Goal: Information Seeking & Learning: Learn about a topic

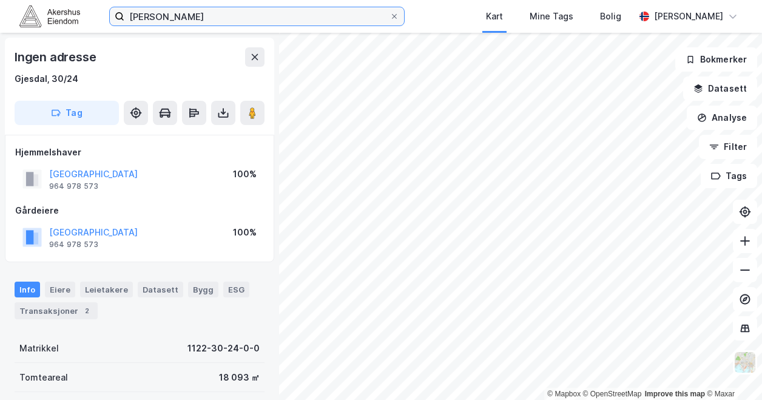
click at [160, 24] on input "[PERSON_NAME]" at bounding box center [256, 16] width 265 height 18
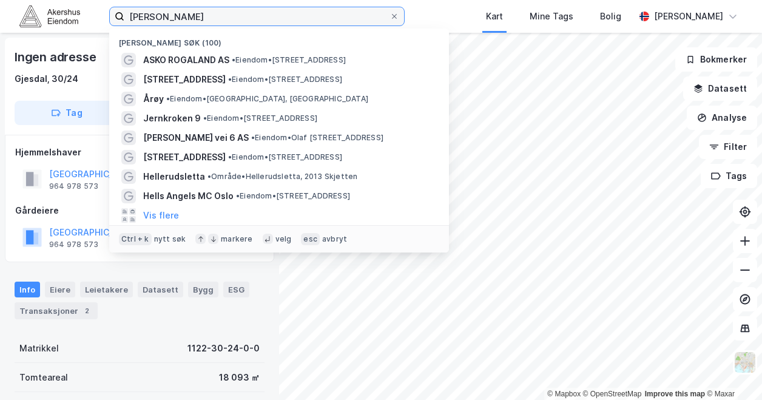
click at [160, 24] on input "[PERSON_NAME]" at bounding box center [256, 16] width 265 height 18
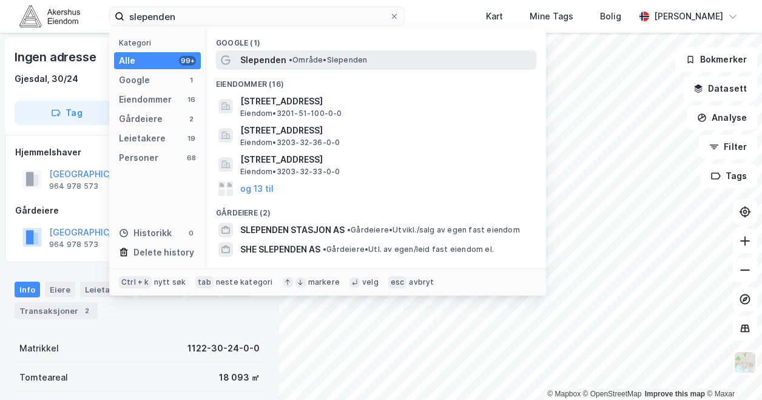
click at [266, 59] on span "Slependen" at bounding box center [263, 60] width 46 height 15
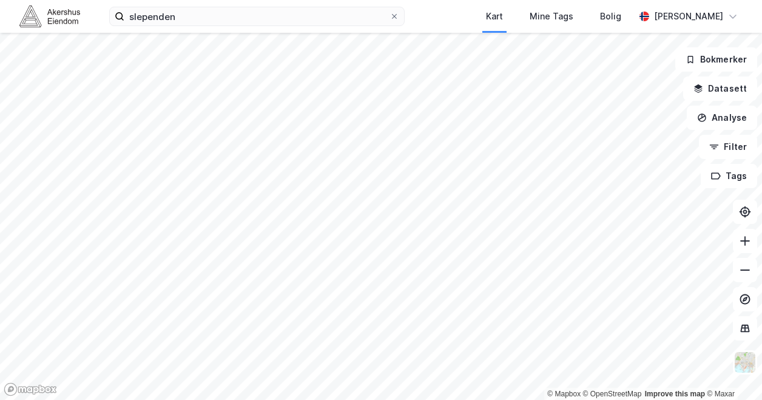
click at [160, 399] on html "slependen Kart Mine Tags Bolig [PERSON_NAME] © Mapbox © OpenStreetMap Improve t…" at bounding box center [381, 200] width 762 height 400
click at [0, 302] on html "slependen Kart Mine Tags Bolig [PERSON_NAME] © Mapbox © OpenStreetMap Improve t…" at bounding box center [381, 200] width 762 height 400
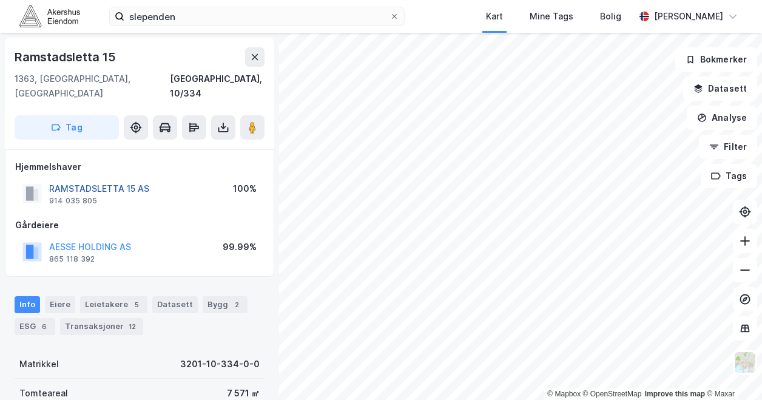
click at [0, 0] on button "RAMSTADSLETTA 15 AS" at bounding box center [0, 0] width 0 height 0
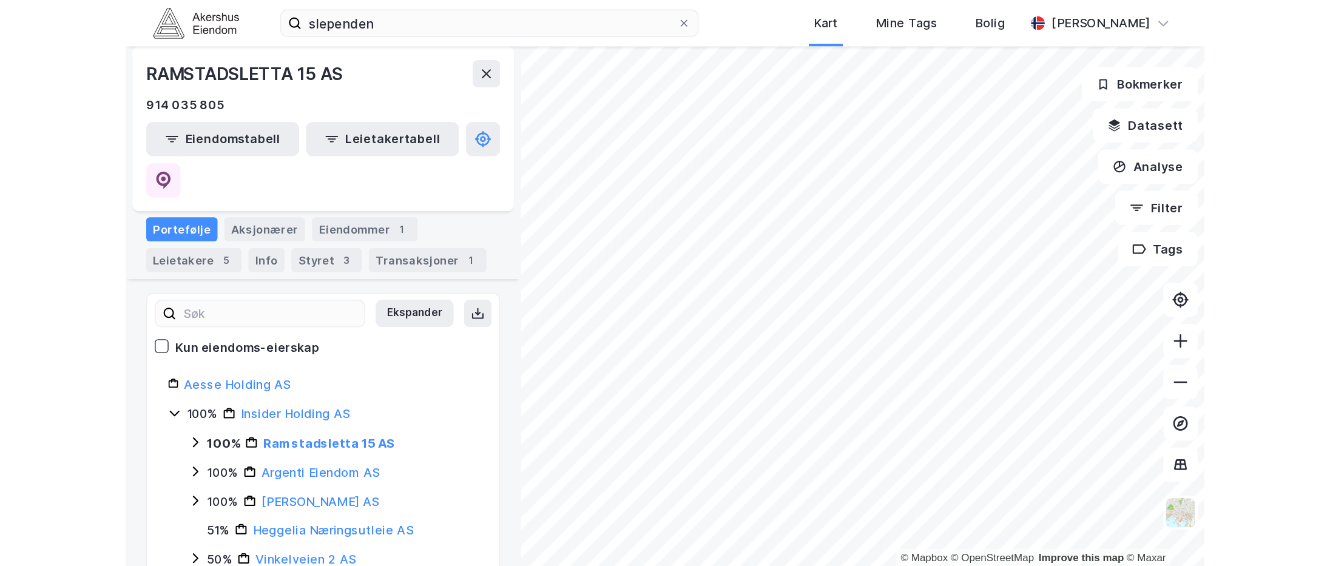
scroll to position [115, 0]
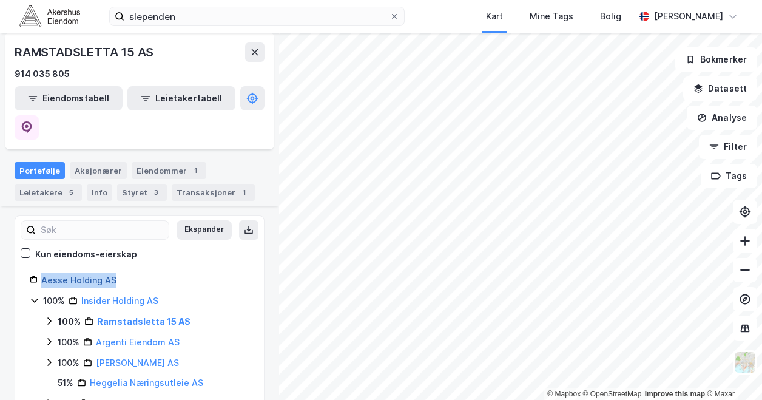
drag, startPoint x: 120, startPoint y: 248, endPoint x: 41, endPoint y: 254, distance: 79.7
click at [41, 273] on div "Aesse Holding AS" at bounding box center [145, 280] width 208 height 15
copy link "Aesse Holding AS"
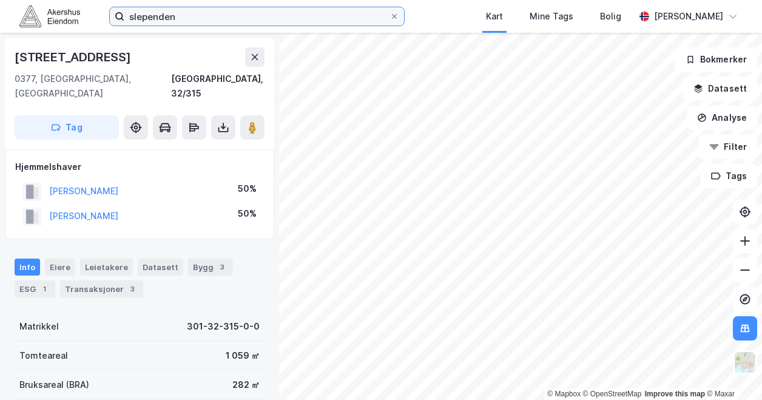
click at [167, 18] on input "slependen" at bounding box center [256, 16] width 265 height 18
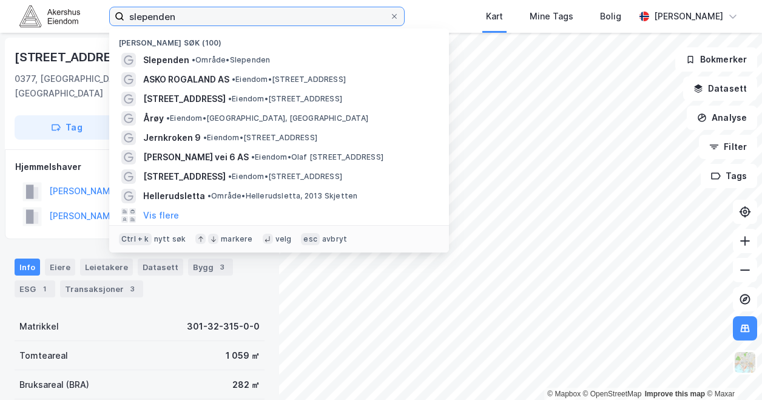
click at [167, 18] on input "slependen" at bounding box center [256, 16] width 265 height 18
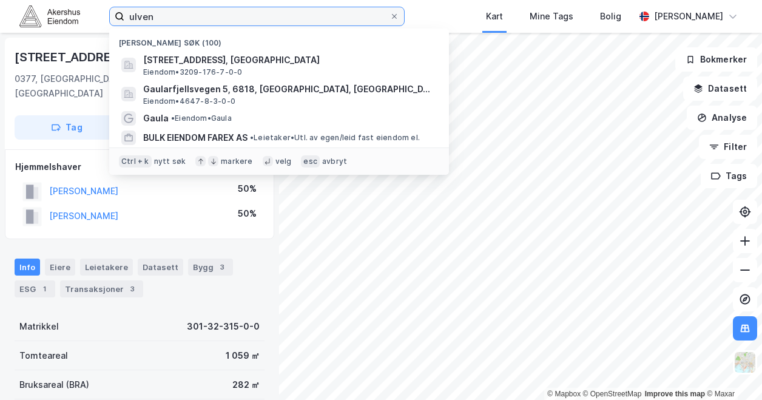
type input "ulven"
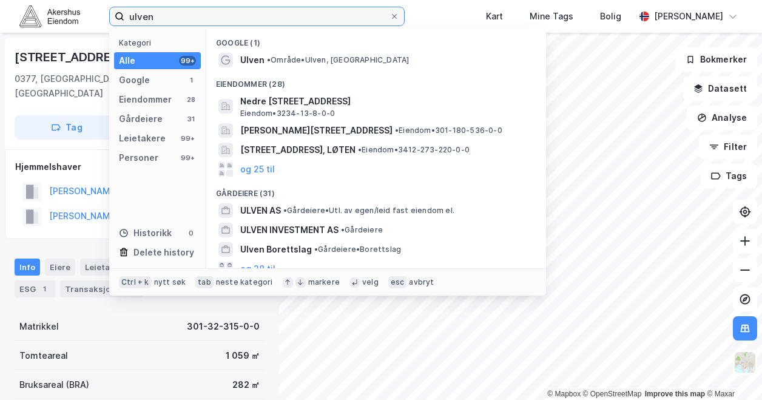
click at [167, 18] on input "ulven" at bounding box center [256, 16] width 265 height 18
click at [207, 15] on input "ulven" at bounding box center [256, 16] width 265 height 18
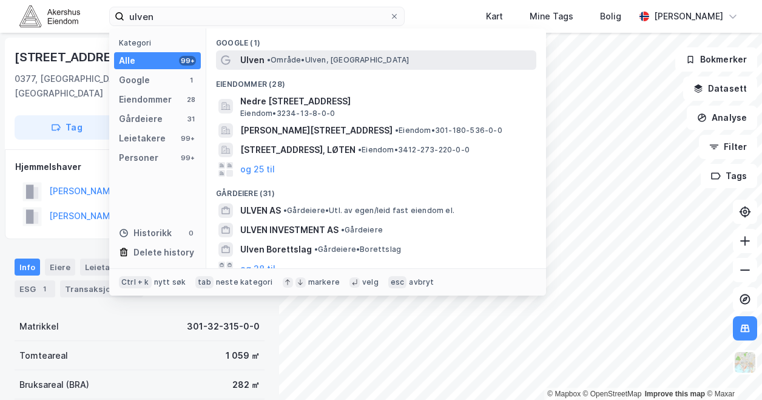
click at [281, 51] on div "Ulven • Område • [GEOGRAPHIC_DATA], [GEOGRAPHIC_DATA]" at bounding box center [376, 59] width 320 height 19
